Goal: Navigation & Orientation: Find specific page/section

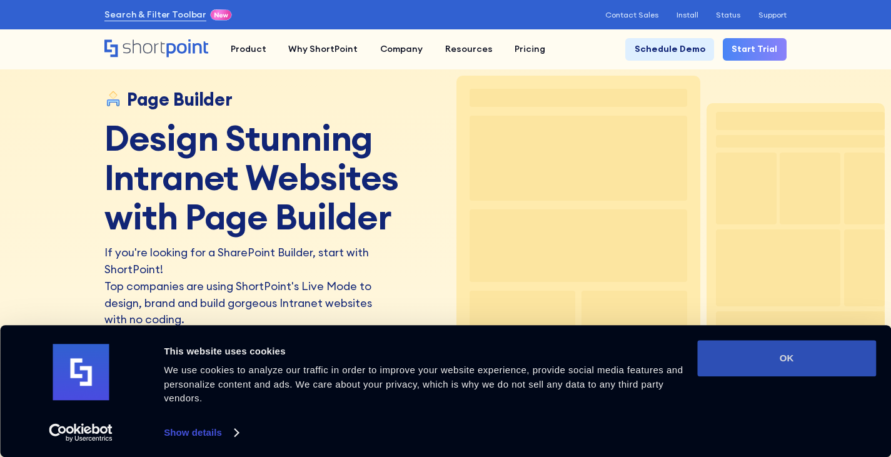
click at [747, 358] on button "OK" at bounding box center [786, 358] width 179 height 36
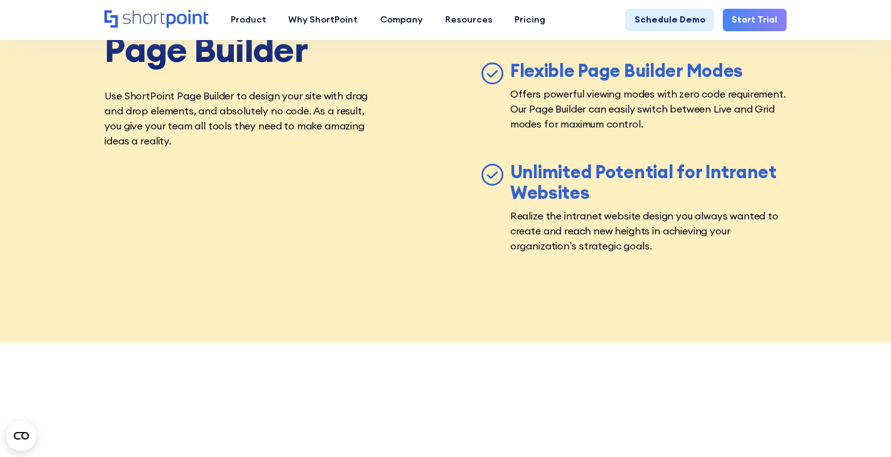
scroll to position [4028, 0]
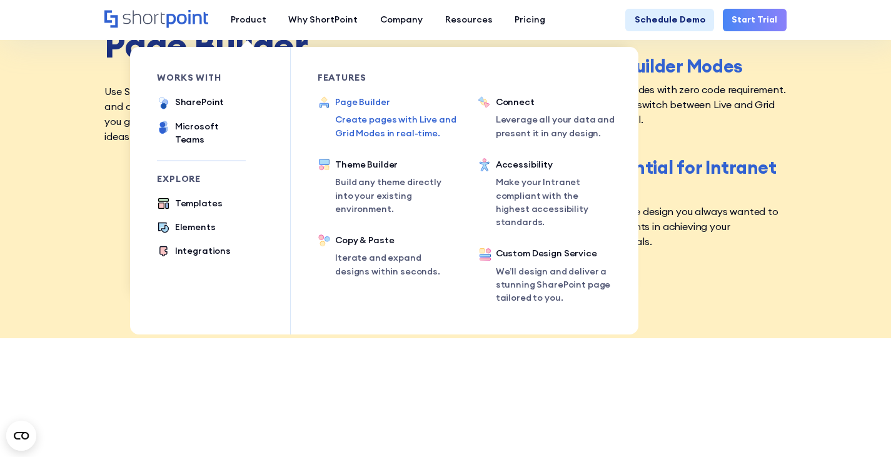
click at [196, 114] on ul "SharePoint Microsoft Teams SAP" at bounding box center [201, 121] width 89 height 51
click at [193, 106] on div "SharePoint" at bounding box center [199, 102] width 49 height 13
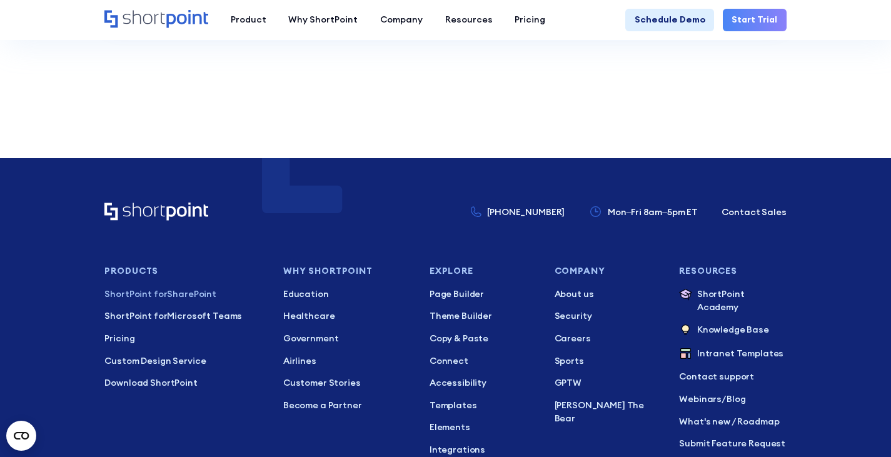
scroll to position [2236, 0]
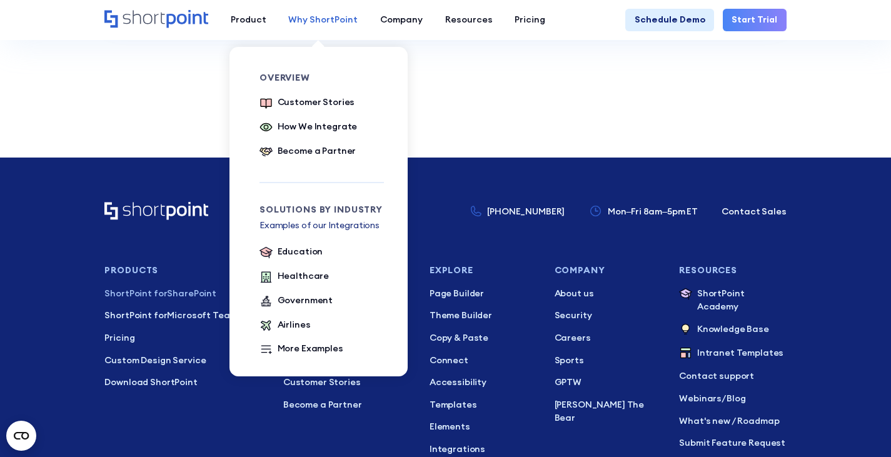
click at [321, 25] on div "Why ShortPoint" at bounding box center [322, 19] width 69 height 13
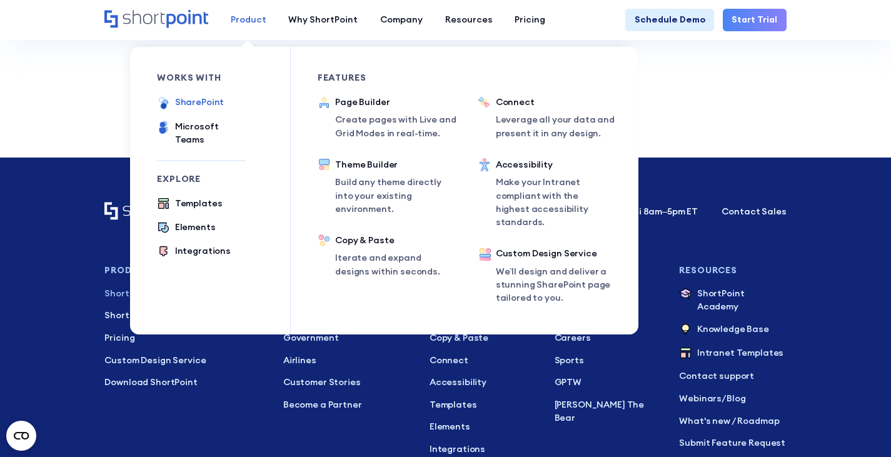
click at [251, 15] on div "Product" at bounding box center [249, 19] width 36 height 13
click at [194, 197] on div "Templates" at bounding box center [199, 203] width 48 height 13
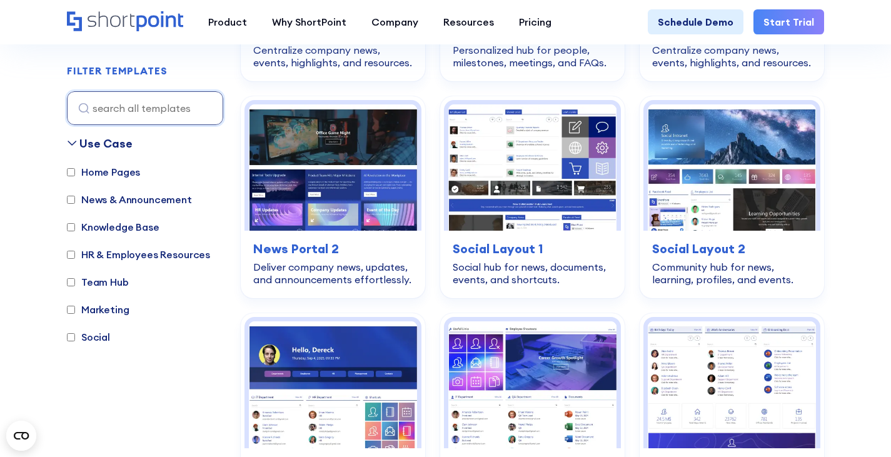
scroll to position [1613, 0]
